Goal: Transaction & Acquisition: Subscribe to service/newsletter

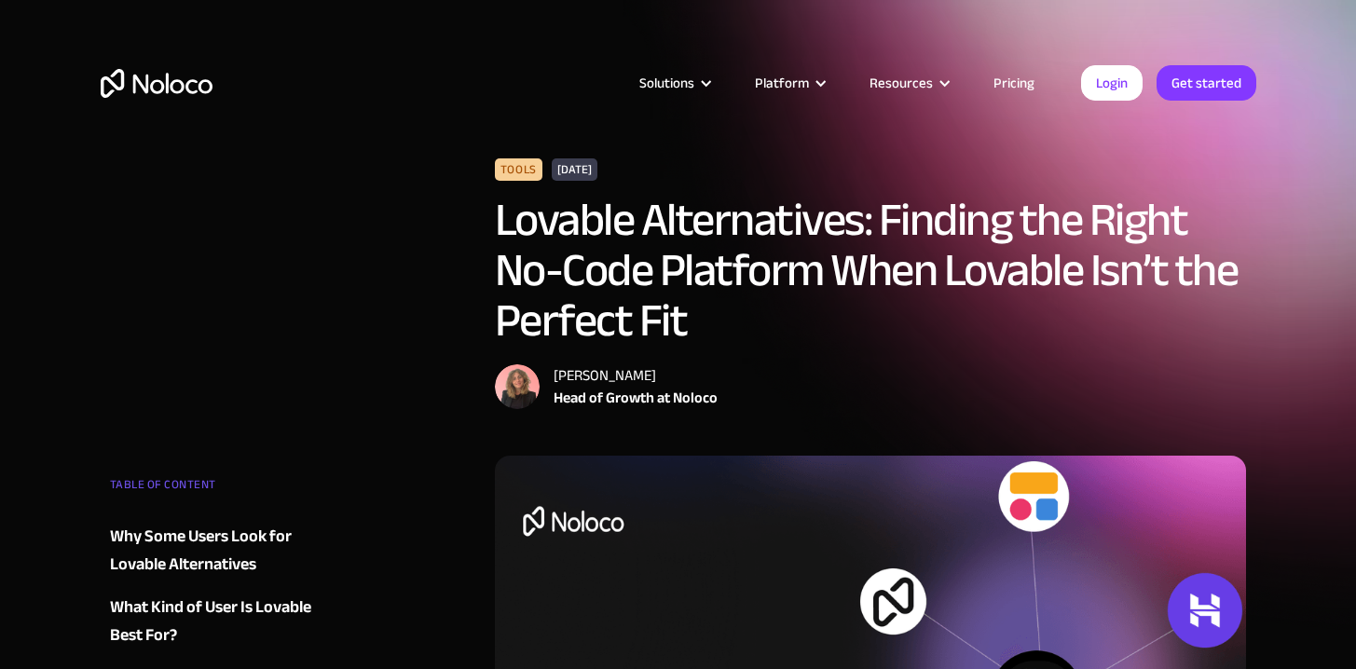
click at [1027, 77] on link "Pricing" at bounding box center [1014, 83] width 88 height 24
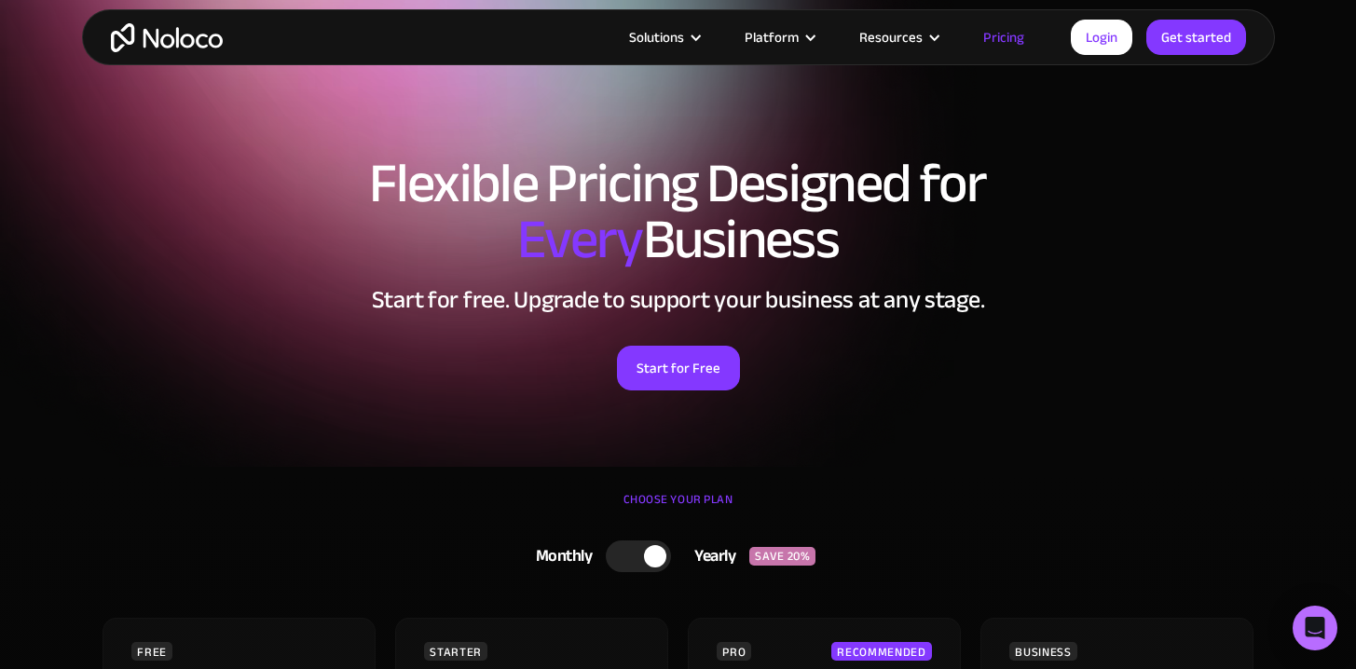
scroll to position [4, 0]
click at [690, 372] on link "Start for Free" at bounding box center [678, 367] width 123 height 45
